Goal: Information Seeking & Learning: Learn about a topic

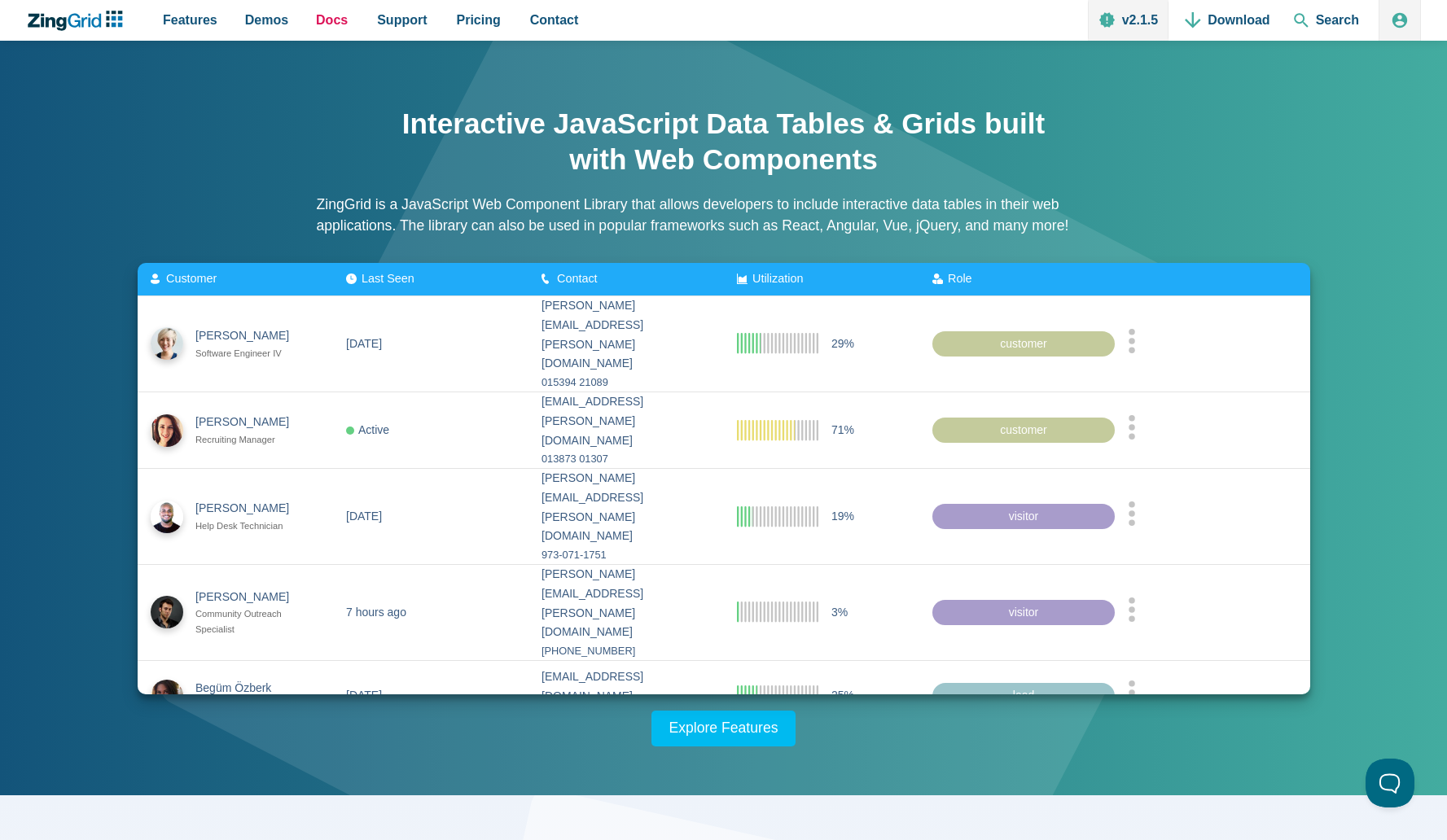
click at [324, 30] on span "Docs" at bounding box center [332, 19] width 32 height 22
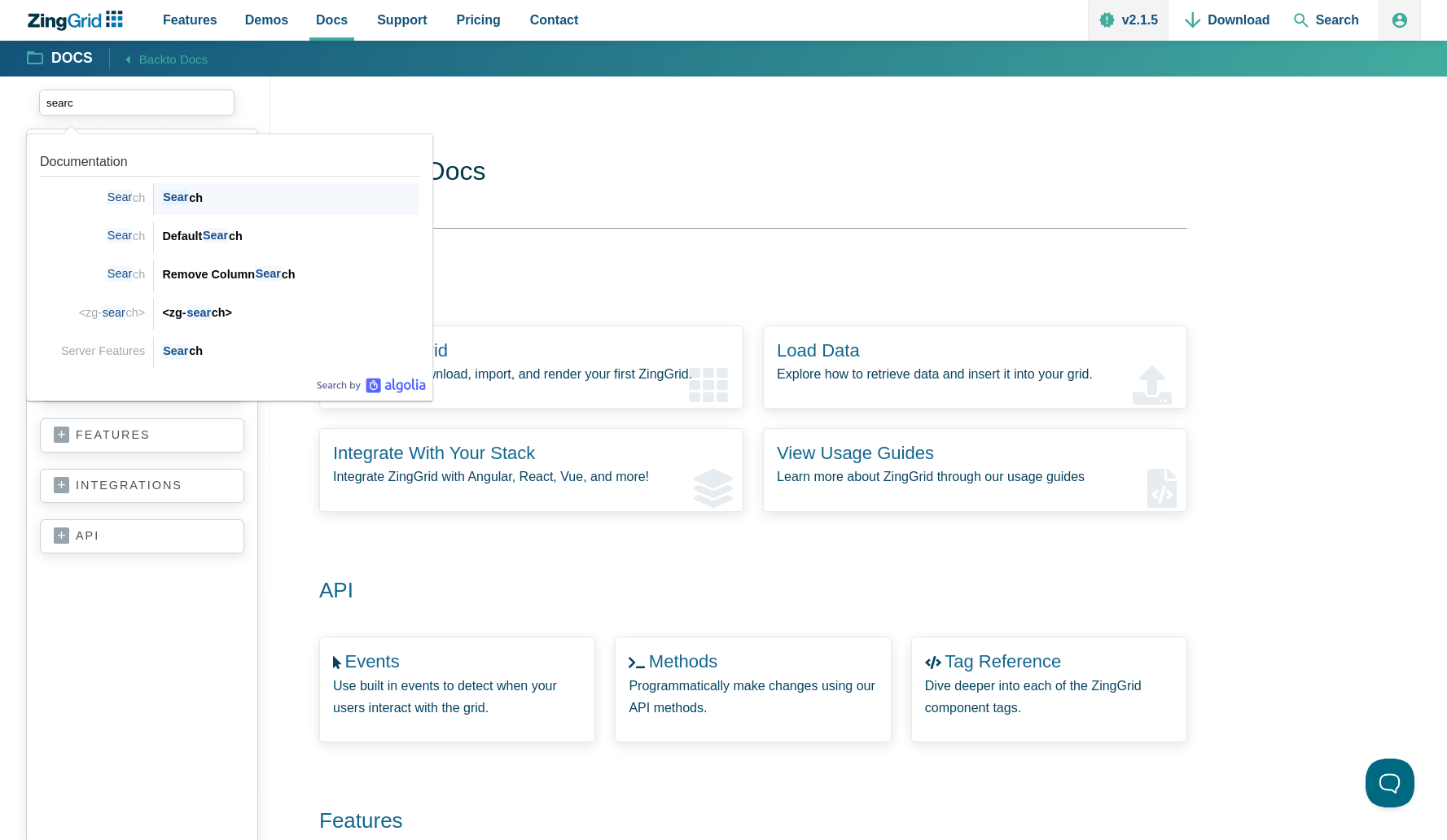
type input "search"
